Goal: Use online tool/utility: Use online tool/utility

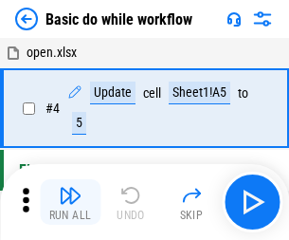
click at [70, 202] on img "button" at bounding box center [70, 195] width 23 height 23
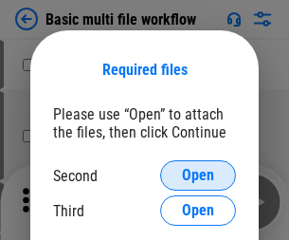
click at [198, 175] on span "Open" at bounding box center [198, 175] width 32 height 15
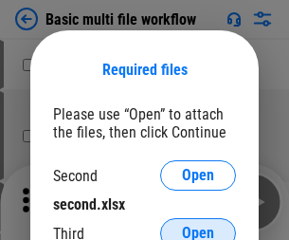
click at [198, 226] on span "Open" at bounding box center [198, 233] width 32 height 15
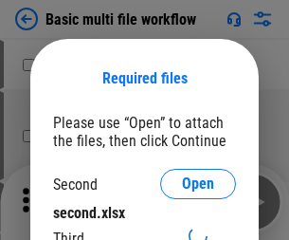
scroll to position [9, 0]
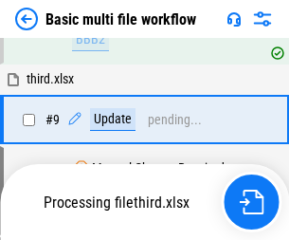
scroll to position [660, 0]
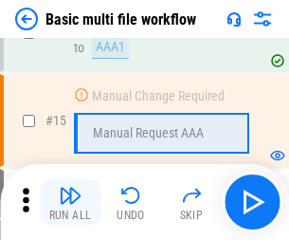
click at [70, 202] on img "button" at bounding box center [70, 195] width 23 height 23
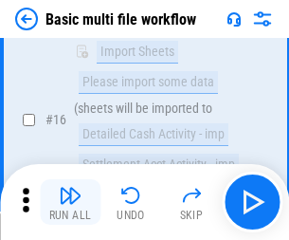
click at [70, 202] on img "button" at bounding box center [70, 195] width 23 height 23
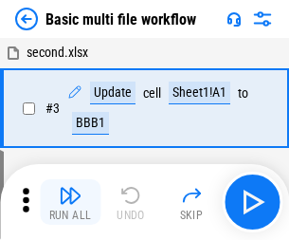
click at [70, 202] on img "button" at bounding box center [70, 195] width 23 height 23
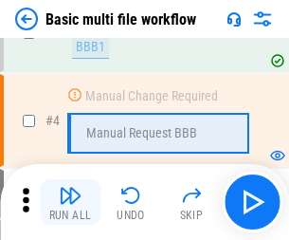
click at [70, 202] on img "button" at bounding box center [70, 195] width 23 height 23
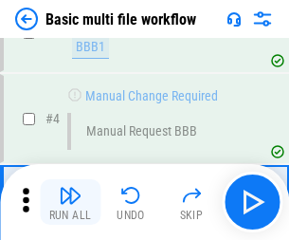
click at [70, 202] on img "button" at bounding box center [70, 195] width 23 height 23
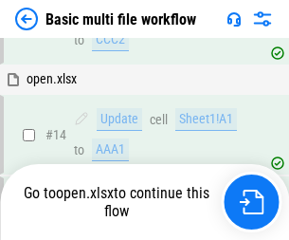
scroll to position [1129, 0]
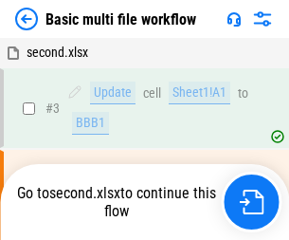
scroll to position [77, 0]
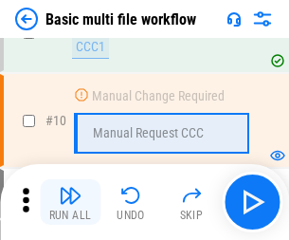
click at [70, 202] on img "button" at bounding box center [70, 195] width 23 height 23
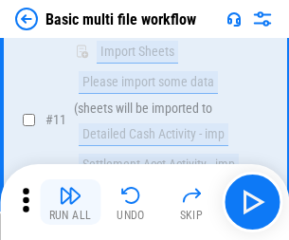
click at [70, 202] on img "button" at bounding box center [70, 195] width 23 height 23
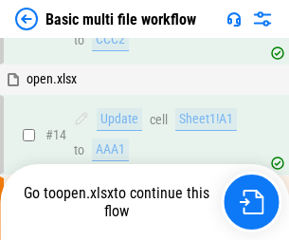
scroll to position [992, 0]
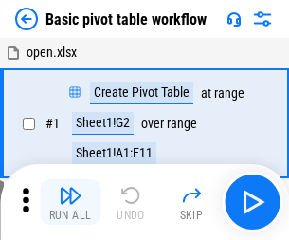
click at [70, 202] on img "button" at bounding box center [70, 195] width 23 height 23
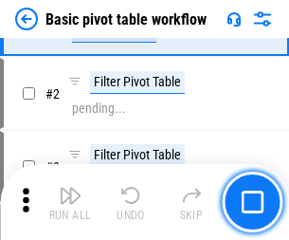
scroll to position [454, 0]
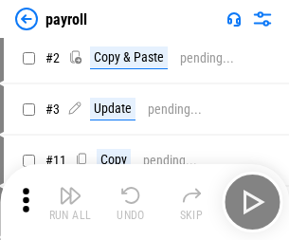
click at [70, 202] on img "button" at bounding box center [70, 195] width 23 height 23
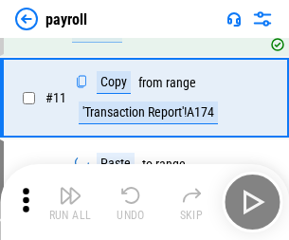
scroll to position [138, 0]
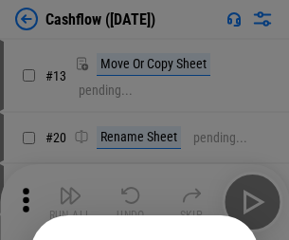
scroll to position [185, 0]
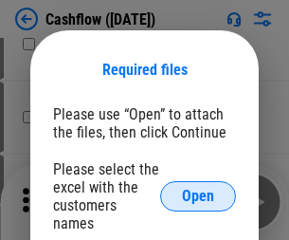
click at [198, 189] on span "Open" at bounding box center [198, 196] width 32 height 15
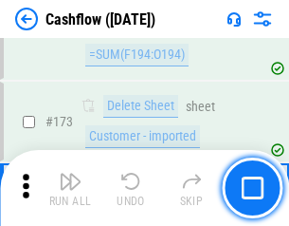
scroll to position [2008, 0]
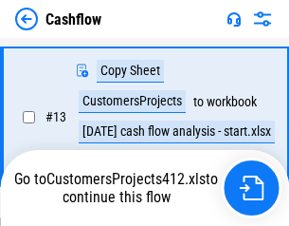
scroll to position [381, 0]
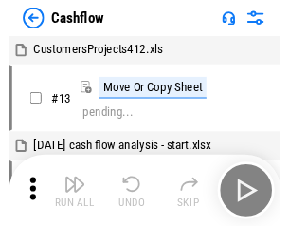
scroll to position [22, 0]
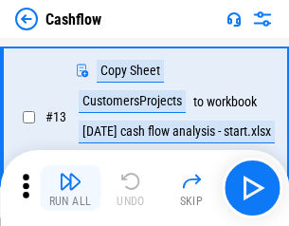
click at [70, 188] on img "button" at bounding box center [70, 181] width 23 height 23
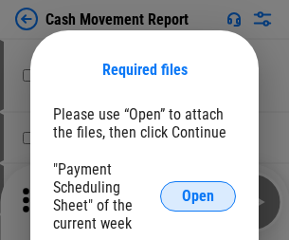
click at [198, 196] on span "Open" at bounding box center [198, 196] width 32 height 15
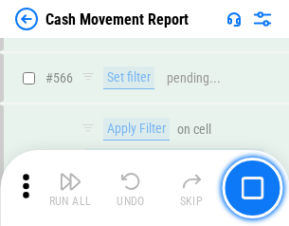
scroll to position [8695, 0]
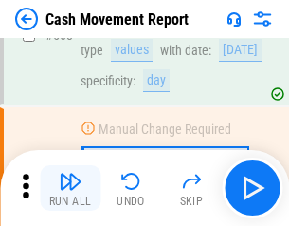
click at [70, 188] on img "button" at bounding box center [70, 181] width 23 height 23
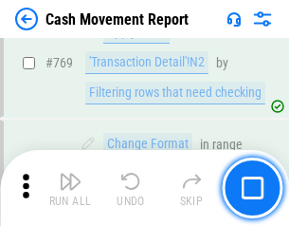
scroll to position [10542, 0]
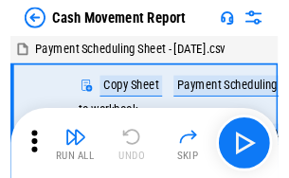
scroll to position [34, 0]
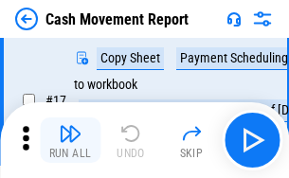
click at [70, 140] on img "button" at bounding box center [70, 133] width 23 height 23
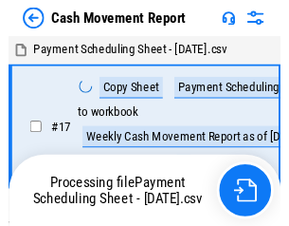
scroll to position [10, 0]
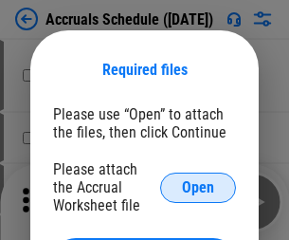
click at [198, 187] on span "Open" at bounding box center [198, 187] width 32 height 15
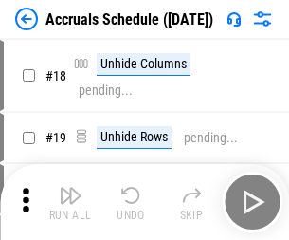
click at [70, 202] on img "button" at bounding box center [70, 195] width 23 height 23
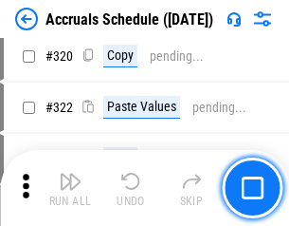
scroll to position [3529, 0]
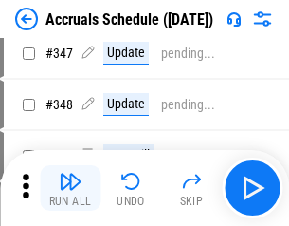
click at [70, 188] on img "button" at bounding box center [70, 181] width 23 height 23
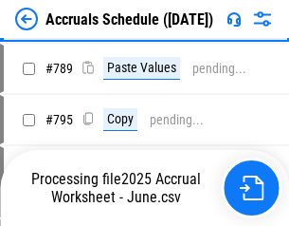
scroll to position [7969, 0]
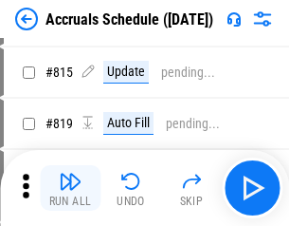
click at [70, 188] on img "button" at bounding box center [70, 181] width 23 height 23
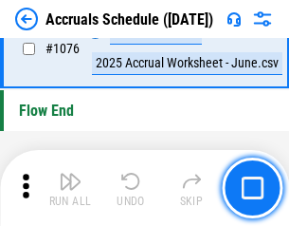
scroll to position [11362, 0]
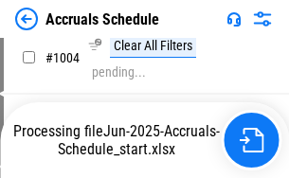
scroll to position [9664, 0]
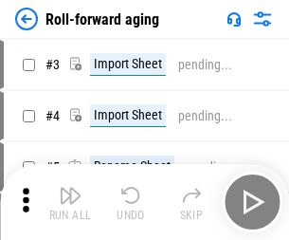
click at [70, 188] on img "button" at bounding box center [70, 195] width 23 height 23
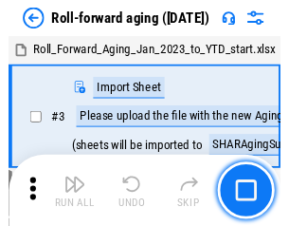
scroll to position [3, 0]
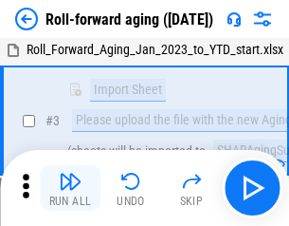
click at [70, 188] on img "button" at bounding box center [70, 181] width 23 height 23
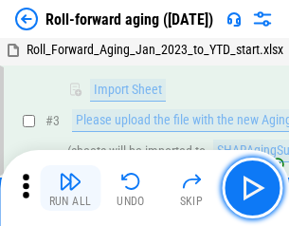
scroll to position [122, 0]
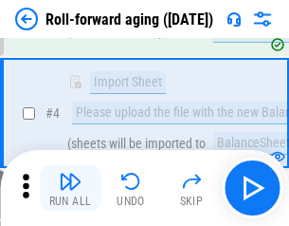
click at [70, 188] on img "button" at bounding box center [70, 181] width 23 height 23
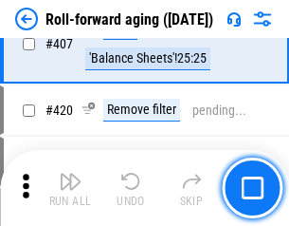
scroll to position [6579, 0]
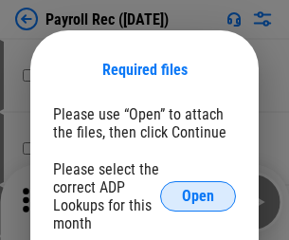
click at [198, 196] on span "Open" at bounding box center [198, 196] width 32 height 15
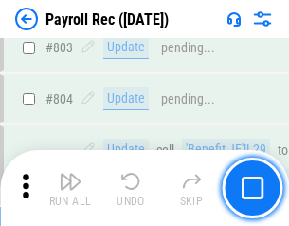
scroll to position [12053, 0]
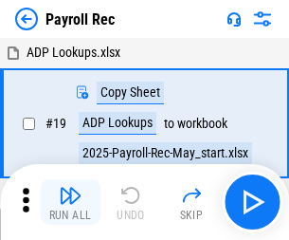
click at [70, 202] on img "button" at bounding box center [70, 195] width 23 height 23
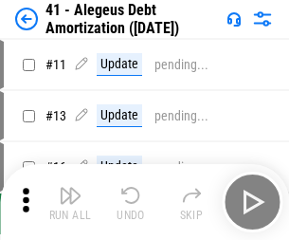
click at [70, 202] on img "button" at bounding box center [70, 195] width 23 height 23
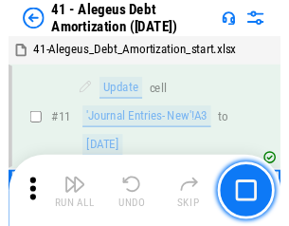
scroll to position [234, 0]
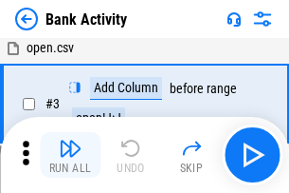
click at [70, 155] on img "button" at bounding box center [70, 148] width 23 height 23
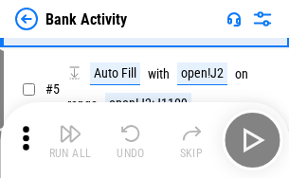
scroll to position [101, 0]
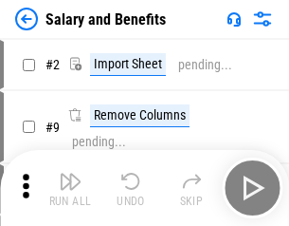
click at [70, 188] on img "button" at bounding box center [70, 181] width 23 height 23
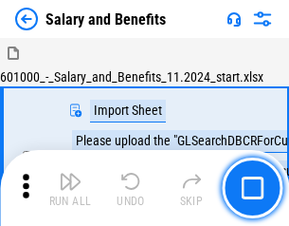
scroll to position [26, 0]
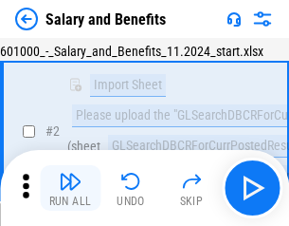
click at [70, 188] on img "button" at bounding box center [70, 181] width 23 height 23
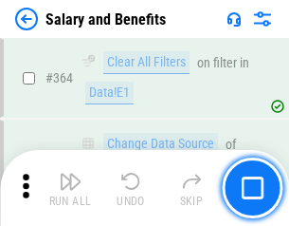
scroll to position [8934, 0]
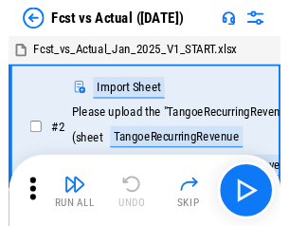
scroll to position [25, 0]
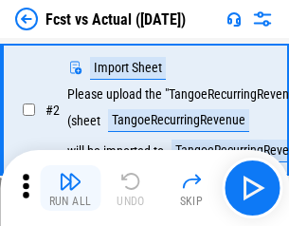
click at [70, 188] on img "button" at bounding box center [70, 181] width 23 height 23
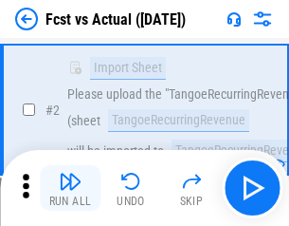
click at [70, 188] on img "button" at bounding box center [70, 181] width 23 height 23
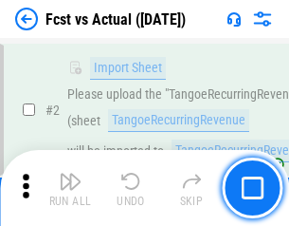
scroll to position [177, 0]
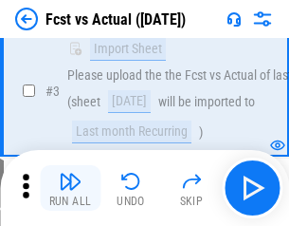
click at [70, 188] on img "button" at bounding box center [70, 181] width 23 height 23
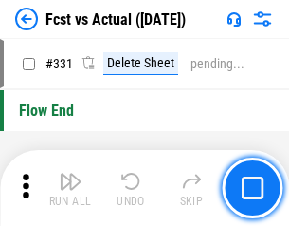
scroll to position [9081, 0]
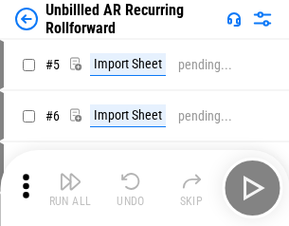
click at [70, 188] on img "button" at bounding box center [70, 181] width 23 height 23
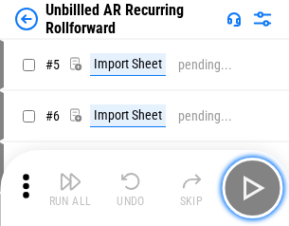
scroll to position [41, 0]
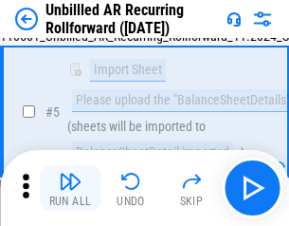
click at [70, 188] on img "button" at bounding box center [70, 181] width 23 height 23
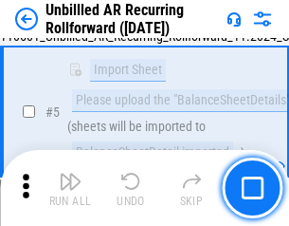
scroll to position [178, 0]
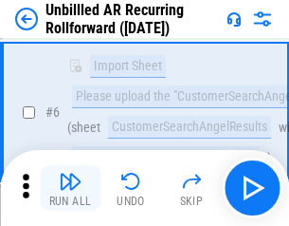
click at [70, 188] on img "button" at bounding box center [70, 181] width 23 height 23
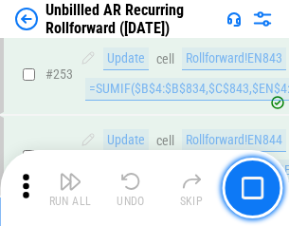
scroll to position [6444, 0]
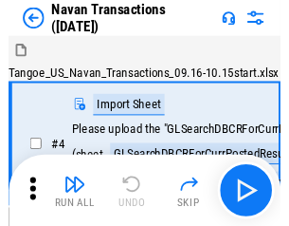
scroll to position [30, 0]
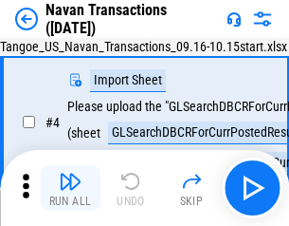
click at [70, 188] on img "button" at bounding box center [70, 181] width 23 height 23
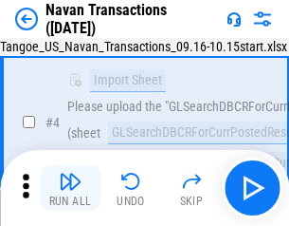
click at [70, 188] on img "button" at bounding box center [70, 181] width 23 height 23
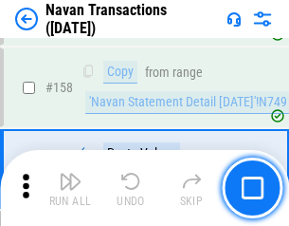
scroll to position [6151, 0]
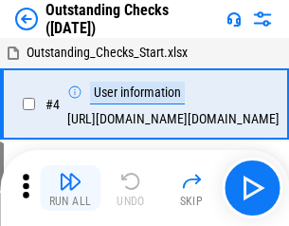
click at [70, 188] on img "button" at bounding box center [70, 181] width 23 height 23
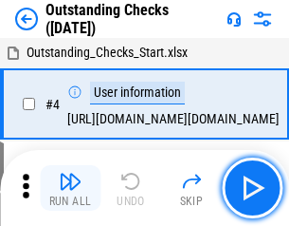
scroll to position [80, 0]
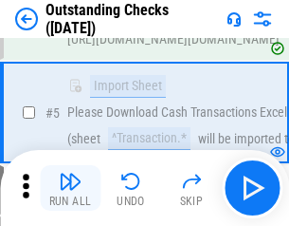
click at [70, 188] on img "button" at bounding box center [70, 181] width 23 height 23
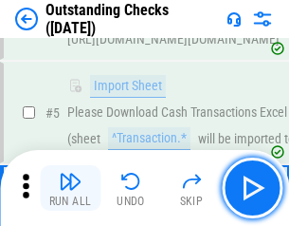
scroll to position [198, 0]
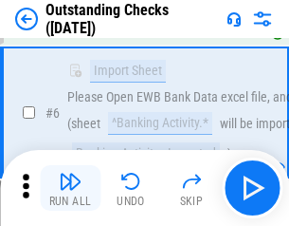
click at [70, 188] on img "button" at bounding box center [70, 181] width 23 height 23
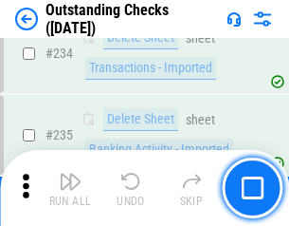
scroll to position [5761, 0]
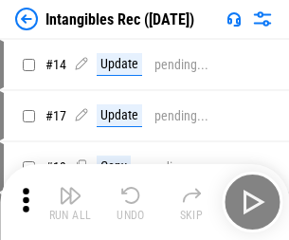
click at [70, 202] on img "button" at bounding box center [70, 195] width 23 height 23
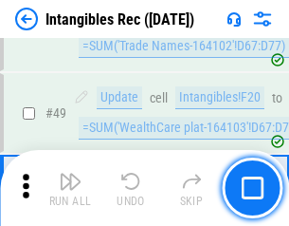
scroll to position [739, 0]
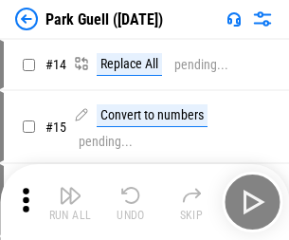
click at [70, 188] on img "button" at bounding box center [70, 195] width 23 height 23
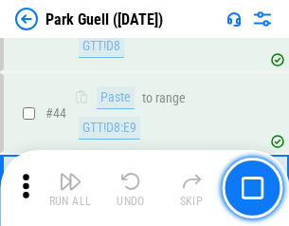
scroll to position [2372, 0]
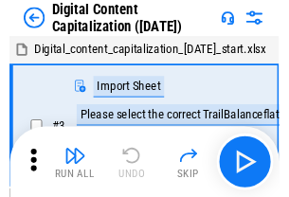
scroll to position [55, 0]
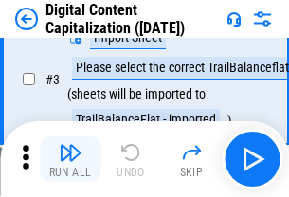
click at [70, 159] on img "button" at bounding box center [70, 152] width 23 height 23
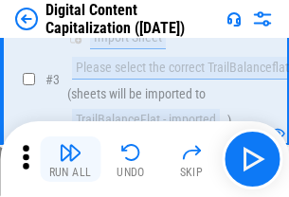
click at [70, 159] on img "button" at bounding box center [70, 152] width 23 height 23
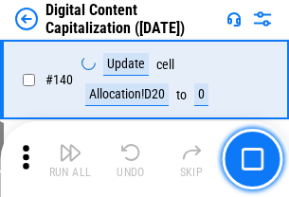
scroll to position [2012, 0]
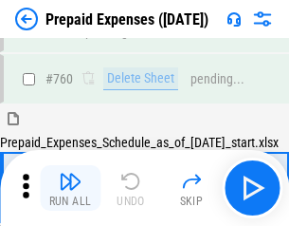
click at [70, 188] on img "button" at bounding box center [70, 181] width 23 height 23
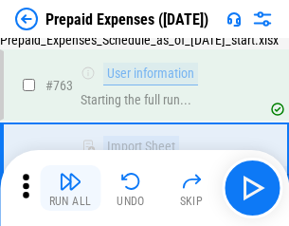
click at [70, 188] on img "button" at bounding box center [70, 181] width 23 height 23
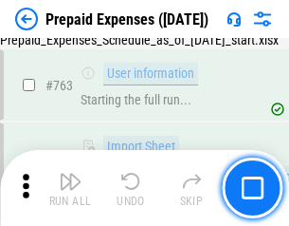
scroll to position [5370, 0]
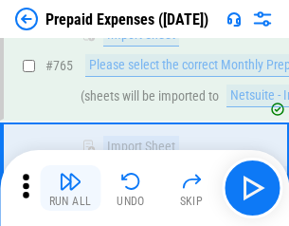
click at [70, 188] on img "button" at bounding box center [70, 181] width 23 height 23
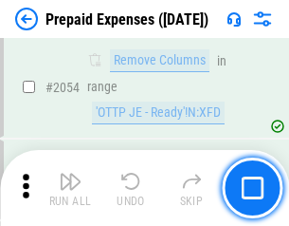
scroll to position [19831, 0]
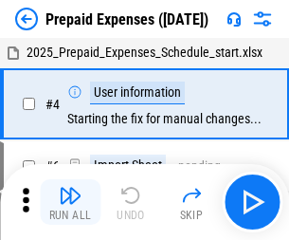
click at [70, 202] on img "button" at bounding box center [70, 195] width 23 height 23
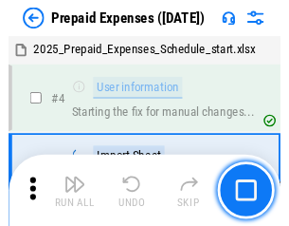
scroll to position [83, 0]
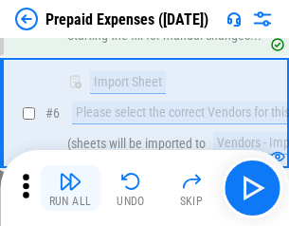
click at [70, 188] on img "button" at bounding box center [70, 181] width 23 height 23
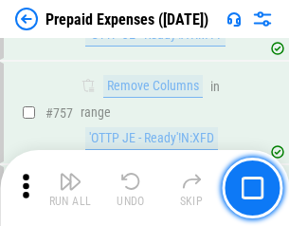
scroll to position [6760, 0]
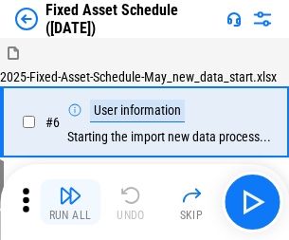
click at [70, 202] on img "button" at bounding box center [70, 195] width 23 height 23
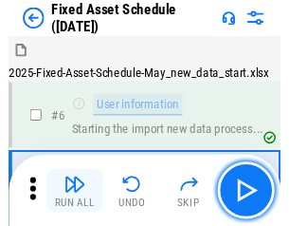
scroll to position [102, 0]
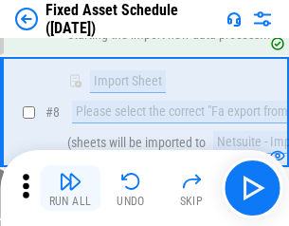
click at [70, 188] on img "button" at bounding box center [70, 181] width 23 height 23
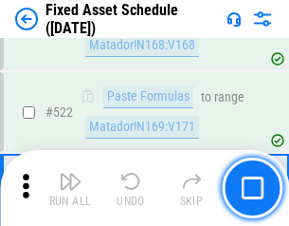
scroll to position [6594, 0]
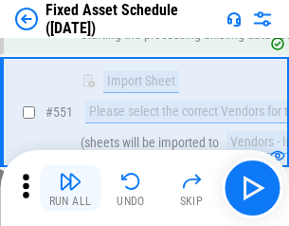
click at [70, 188] on img "button" at bounding box center [70, 181] width 23 height 23
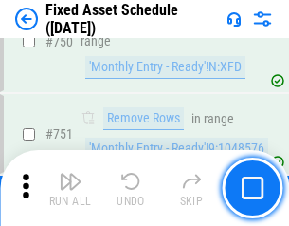
scroll to position [9249, 0]
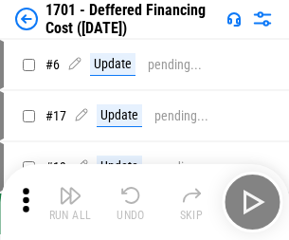
click at [70, 202] on img "button" at bounding box center [70, 195] width 23 height 23
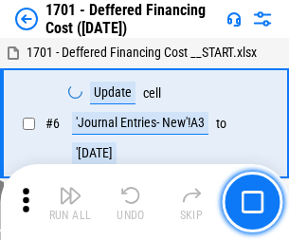
scroll to position [228, 0]
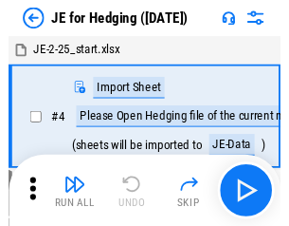
scroll to position [3, 0]
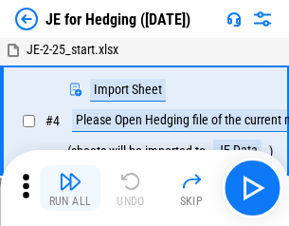
click at [70, 188] on img "button" at bounding box center [70, 181] width 23 height 23
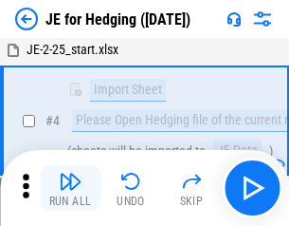
click at [70, 188] on img "button" at bounding box center [70, 181] width 23 height 23
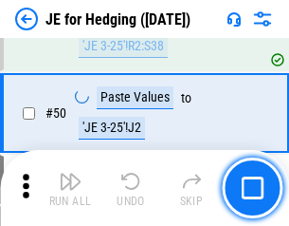
scroll to position [1228, 0]
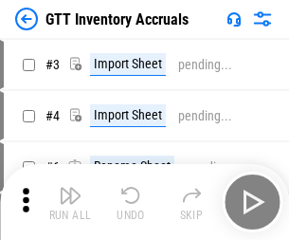
click at [70, 188] on img "button" at bounding box center [70, 195] width 23 height 23
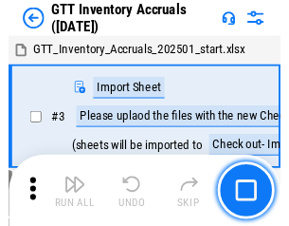
scroll to position [3, 0]
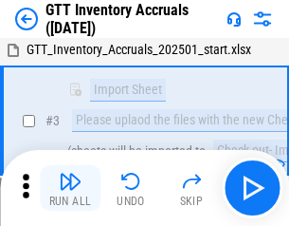
click at [70, 188] on img "button" at bounding box center [70, 181] width 23 height 23
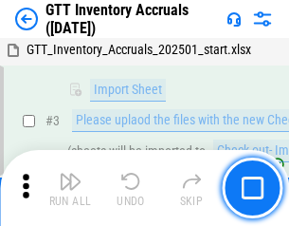
scroll to position [122, 0]
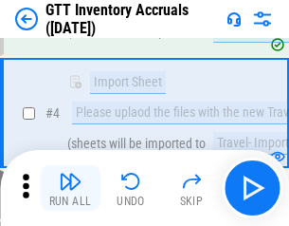
click at [70, 188] on img "button" at bounding box center [70, 181] width 23 height 23
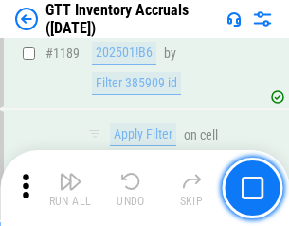
scroll to position [15492, 0]
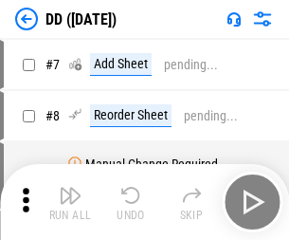
click at [70, 202] on img "button" at bounding box center [70, 195] width 23 height 23
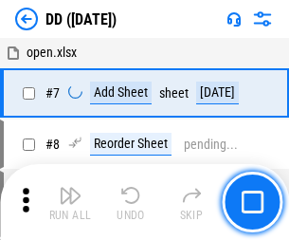
scroll to position [183, 0]
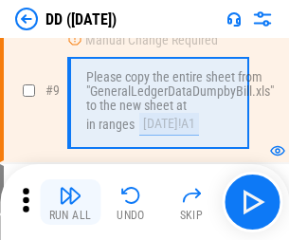
click at [70, 202] on img "button" at bounding box center [70, 195] width 23 height 23
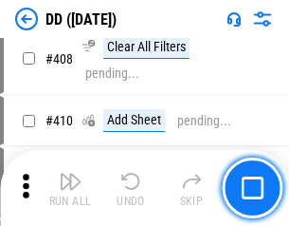
scroll to position [8488, 0]
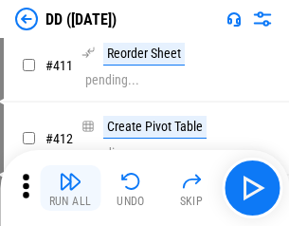
click at [70, 188] on img "button" at bounding box center [70, 181] width 23 height 23
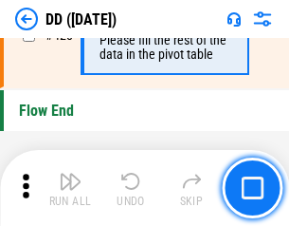
scroll to position [9080, 0]
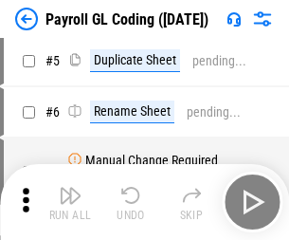
click at [70, 202] on img "button" at bounding box center [70, 195] width 23 height 23
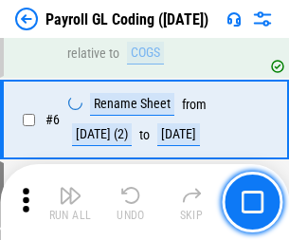
scroll to position [228, 0]
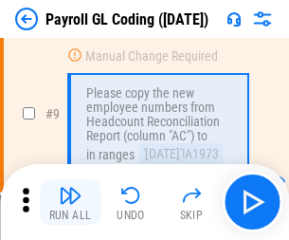
click at [70, 202] on img "button" at bounding box center [70, 195] width 23 height 23
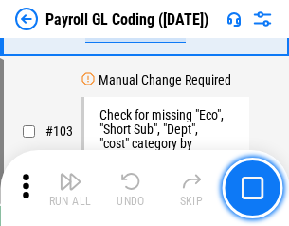
scroll to position [4451, 0]
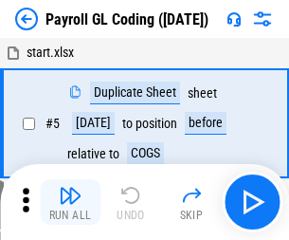
click at [70, 202] on img "button" at bounding box center [70, 195] width 23 height 23
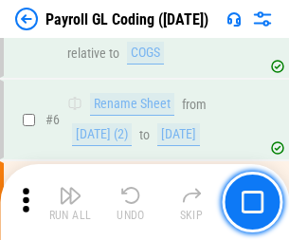
scroll to position [228, 0]
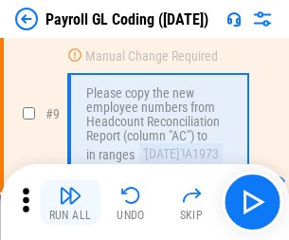
click at [70, 202] on img "button" at bounding box center [70, 195] width 23 height 23
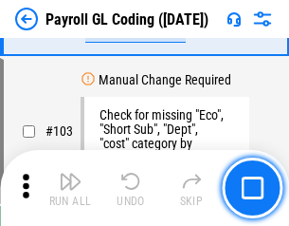
scroll to position [4451, 0]
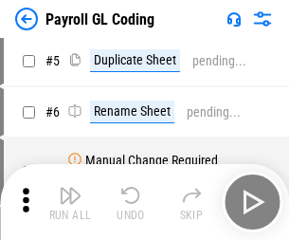
click at [70, 202] on img "button" at bounding box center [70, 195] width 23 height 23
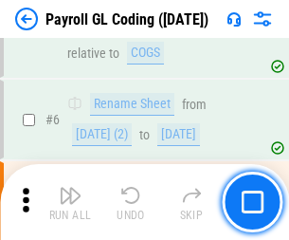
scroll to position [228, 0]
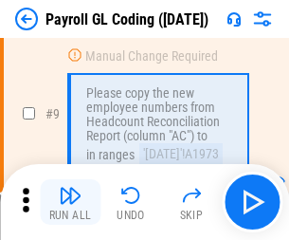
click at [70, 202] on img "button" at bounding box center [70, 195] width 23 height 23
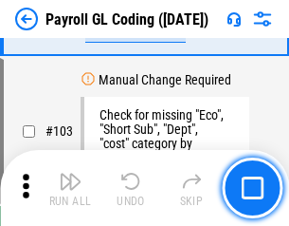
scroll to position [4451, 0]
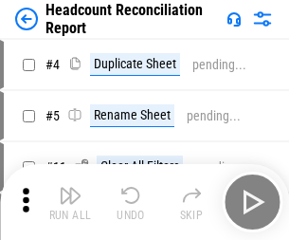
click at [70, 202] on img "button" at bounding box center [70, 195] width 23 height 23
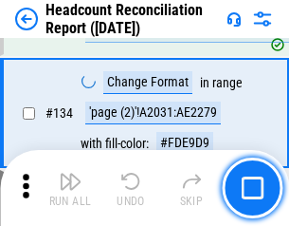
scroll to position [2280, 0]
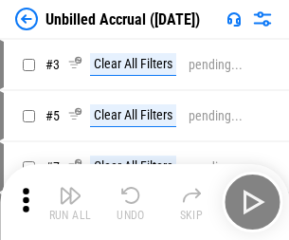
click at [70, 202] on img "button" at bounding box center [70, 195] width 23 height 23
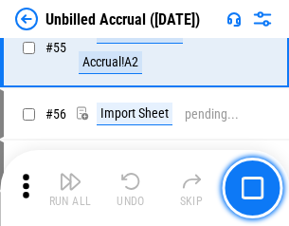
scroll to position [1981, 0]
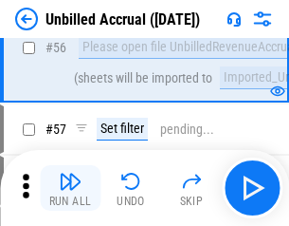
click at [70, 188] on img "button" at bounding box center [70, 181] width 23 height 23
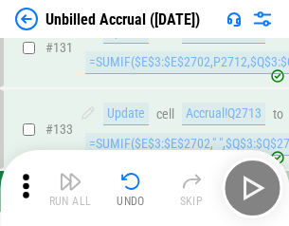
scroll to position [5651, 0]
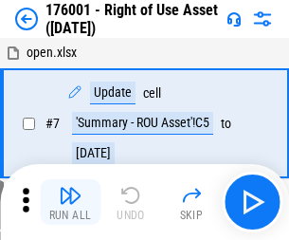
click at [70, 202] on img "button" at bounding box center [70, 195] width 23 height 23
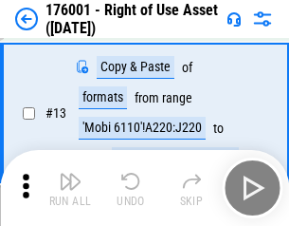
scroll to position [122, 0]
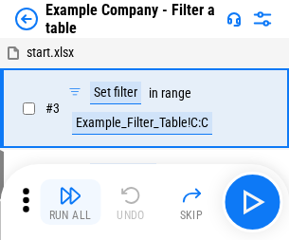
click at [70, 202] on img "button" at bounding box center [70, 195] width 23 height 23
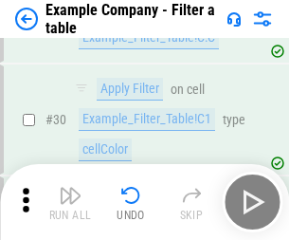
scroll to position [1736, 0]
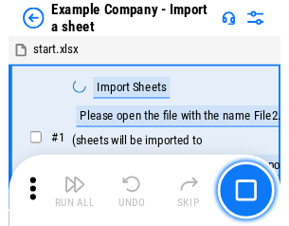
scroll to position [29, 0]
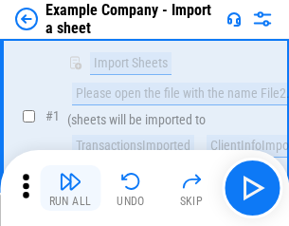
click at [70, 188] on img "button" at bounding box center [70, 181] width 23 height 23
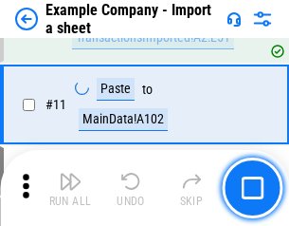
scroll to position [419, 0]
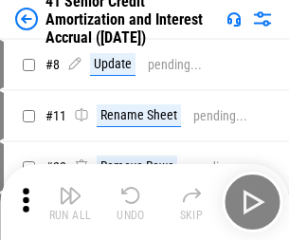
click at [70, 188] on img "button" at bounding box center [70, 195] width 23 height 23
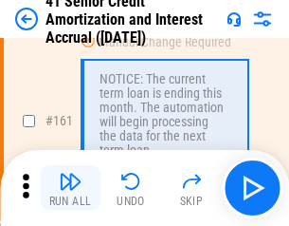
click at [70, 188] on img "button" at bounding box center [70, 181] width 23 height 23
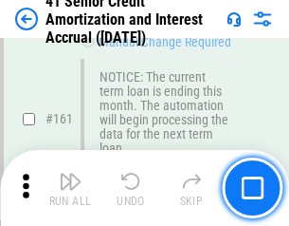
scroll to position [2029, 0]
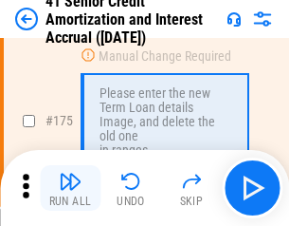
click at [70, 188] on img "button" at bounding box center [70, 181] width 23 height 23
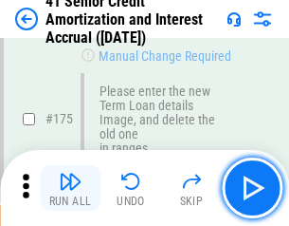
scroll to position [2222, 0]
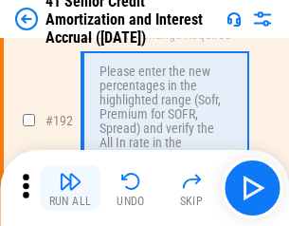
click at [70, 188] on img "button" at bounding box center [70, 181] width 23 height 23
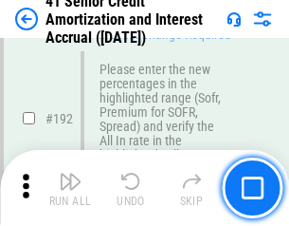
scroll to position [2421, 0]
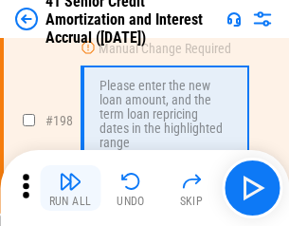
click at [70, 188] on img "button" at bounding box center [70, 181] width 23 height 23
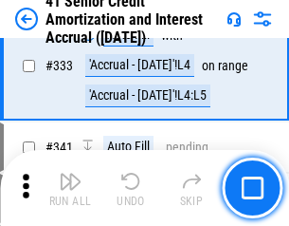
scroll to position [4846, 0]
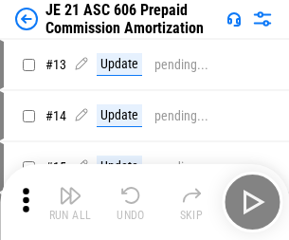
click at [70, 188] on img "button" at bounding box center [70, 195] width 23 height 23
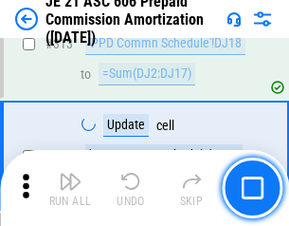
scroll to position [3542, 0]
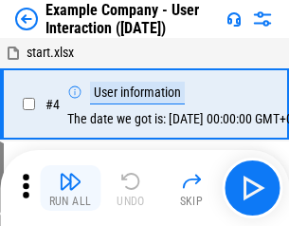
click at [70, 188] on img "button" at bounding box center [70, 181] width 23 height 23
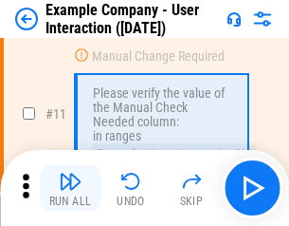
click at [70, 188] on img "button" at bounding box center [70, 181] width 23 height 23
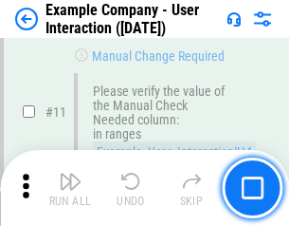
scroll to position [411, 0]
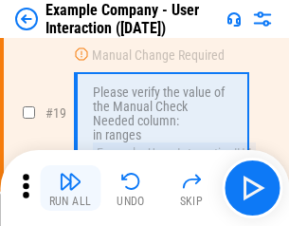
click at [70, 188] on img "button" at bounding box center [70, 181] width 23 height 23
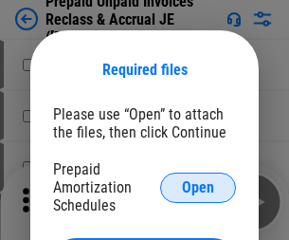
click at [198, 187] on span "Open" at bounding box center [198, 187] width 32 height 15
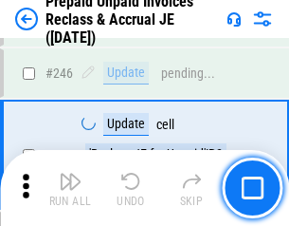
scroll to position [2561, 0]
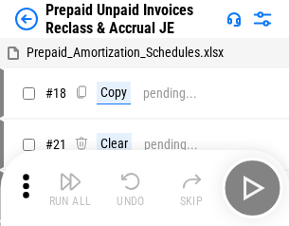
click at [70, 188] on img "button" at bounding box center [70, 181] width 23 height 23
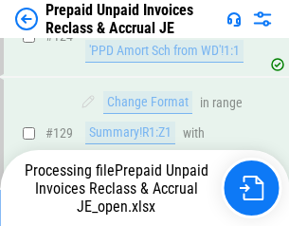
scroll to position [1375, 0]
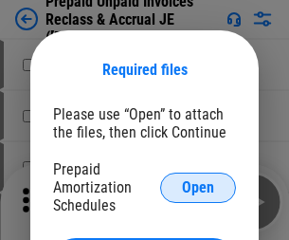
click at [198, 187] on span "Open" at bounding box center [198, 187] width 32 height 15
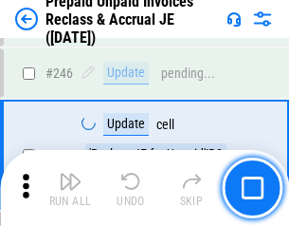
scroll to position [2561, 0]
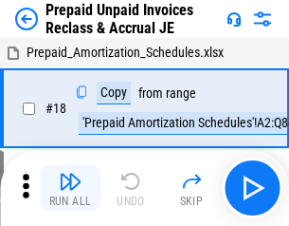
click at [70, 188] on img "button" at bounding box center [70, 181] width 23 height 23
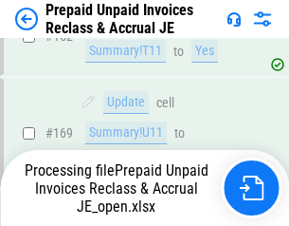
scroll to position [2464, 0]
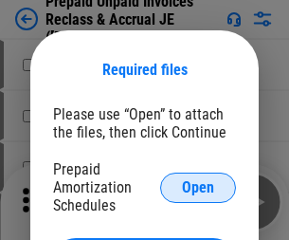
click at [198, 187] on span "Open" at bounding box center [198, 187] width 32 height 15
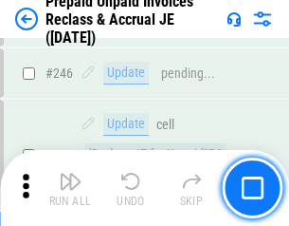
scroll to position [2561, 0]
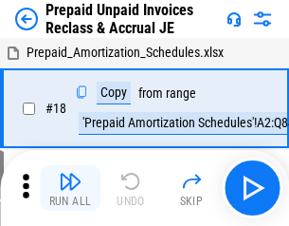
click at [70, 188] on img "button" at bounding box center [70, 181] width 23 height 23
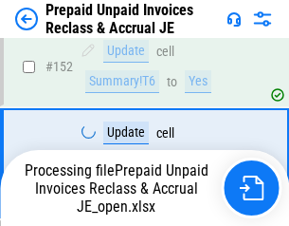
scroll to position [1651, 0]
